Goal: Information Seeking & Learning: Learn about a topic

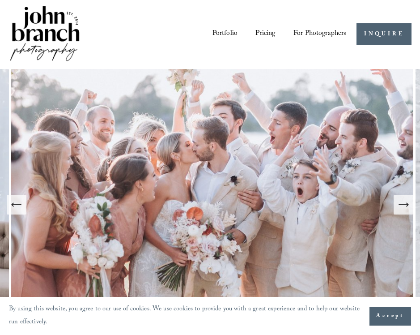
click at [407, 201] on icon "Next Slide" at bounding box center [403, 204] width 13 height 13
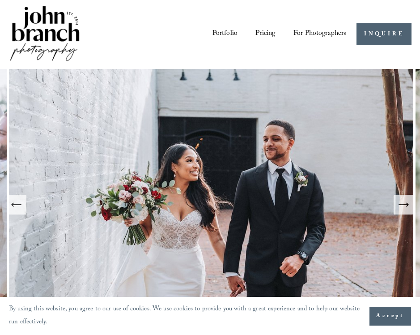
click at [404, 205] on icon "Next Slide" at bounding box center [403, 205] width 9 height 0
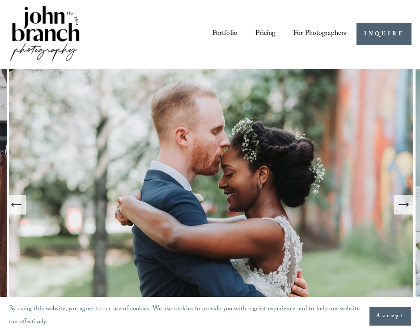
click at [404, 205] on icon "Next Slide" at bounding box center [403, 205] width 9 height 0
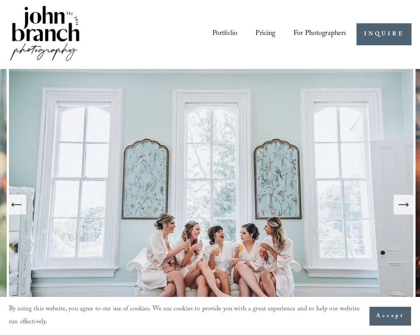
click at [404, 205] on icon "Next Slide" at bounding box center [403, 205] width 9 height 0
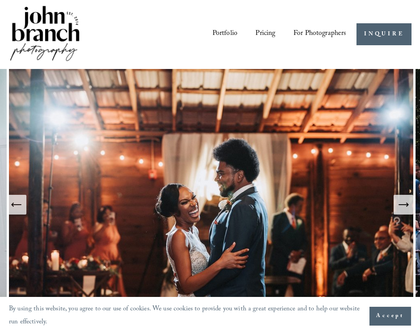
click at [404, 205] on icon "Next Slide" at bounding box center [403, 205] width 9 height 0
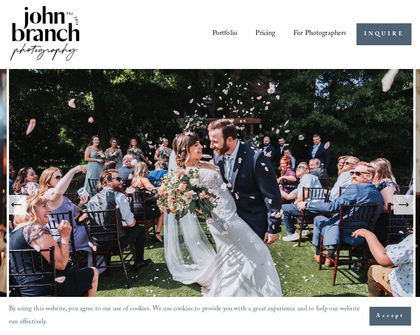
click at [404, 205] on icon "Next Slide" at bounding box center [403, 205] width 9 height 0
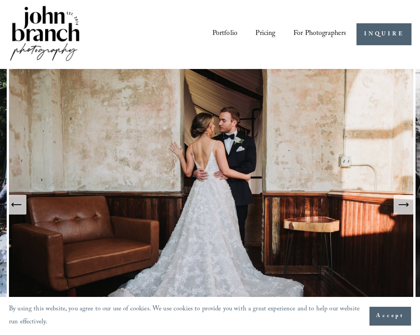
click at [404, 205] on icon "Next Slide" at bounding box center [403, 205] width 9 height 0
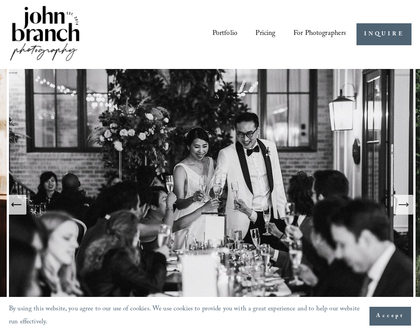
click at [404, 205] on icon "Next Slide" at bounding box center [403, 205] width 9 height 0
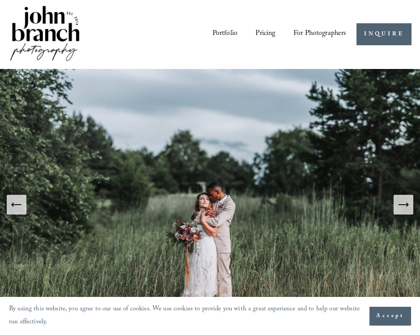
click at [404, 205] on icon "Next Slide" at bounding box center [403, 205] width 9 height 0
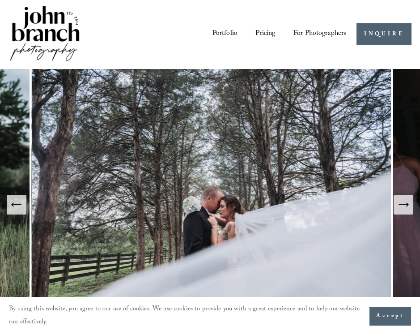
click at [257, 34] on link "Pricing" at bounding box center [266, 34] width 20 height 15
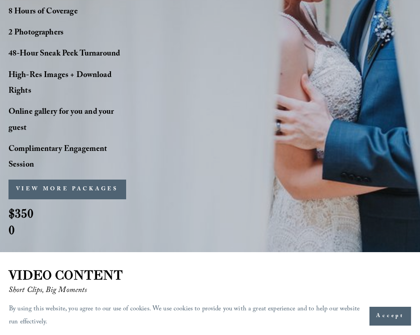
scroll to position [871, 0]
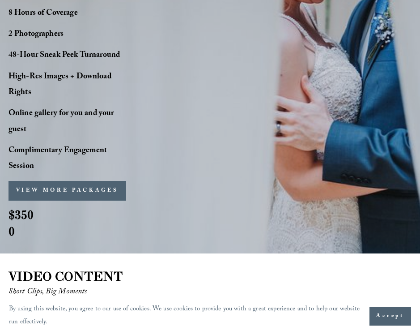
click at [14, 239] on strong "$3500" at bounding box center [21, 223] width 25 height 32
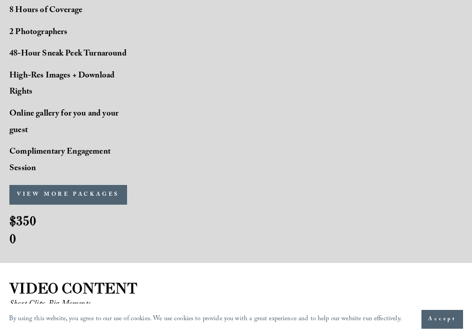
scroll to position [730, 0]
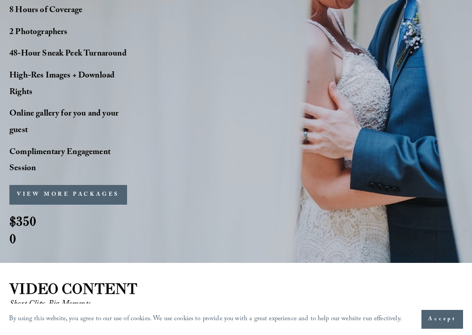
click at [30, 244] on h2 "$3500" at bounding box center [25, 229] width 33 height 35
drag, startPoint x: 17, startPoint y: 224, endPoint x: 57, endPoint y: 230, distance: 40.4
drag, startPoint x: 57, startPoint y: 231, endPoint x: 106, endPoint y: 226, distance: 48.6
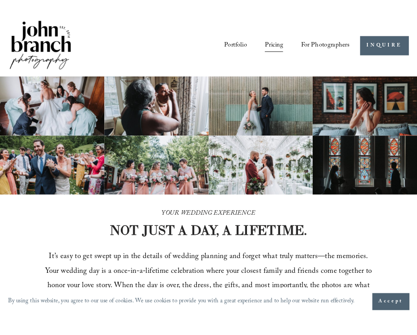
scroll to position [0, 0]
